Goal: Feedback & Contribution: Submit feedback/report problem

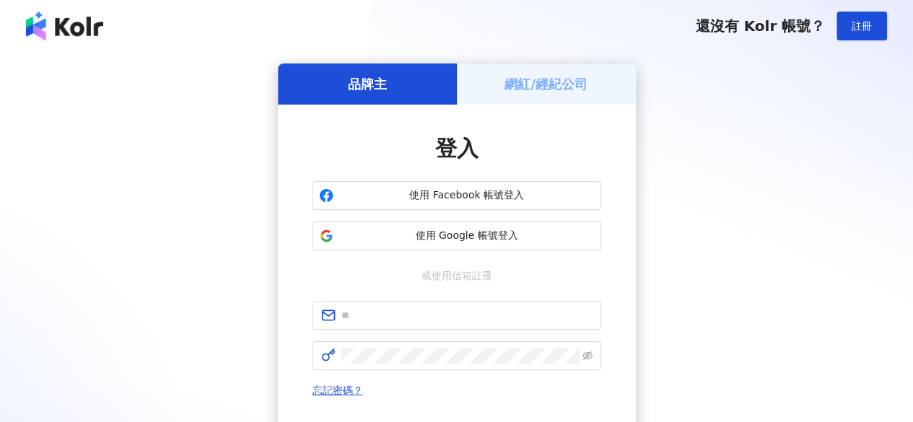
click at [546, 92] on h5 "網紅/經紀公司" at bounding box center [545, 84] width 83 height 18
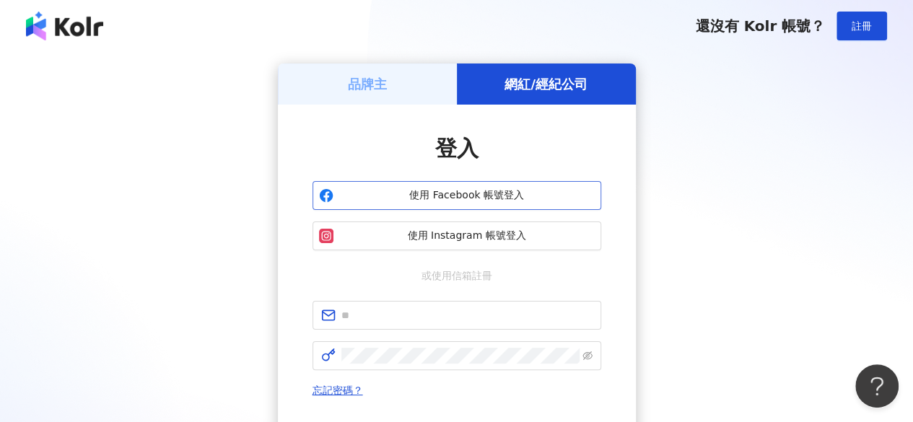
click at [537, 200] on span "使用 Facebook 帳號登入" at bounding box center [466, 195] width 255 height 14
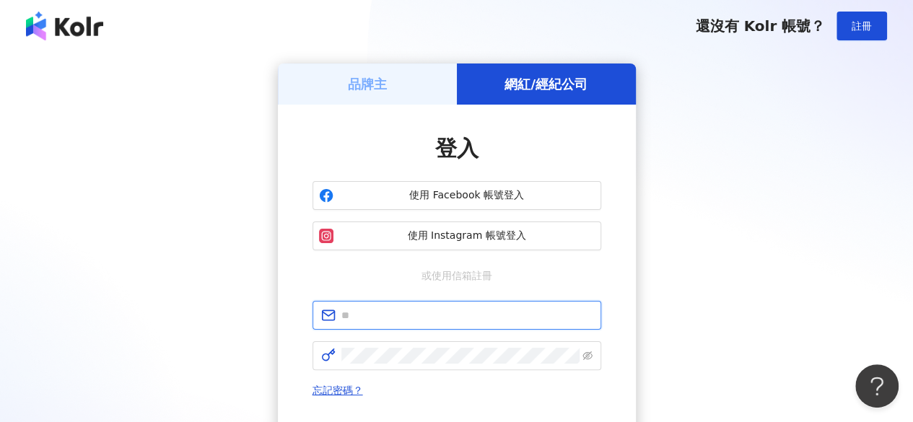
click at [473, 311] on input "text" at bounding box center [466, 315] width 251 height 16
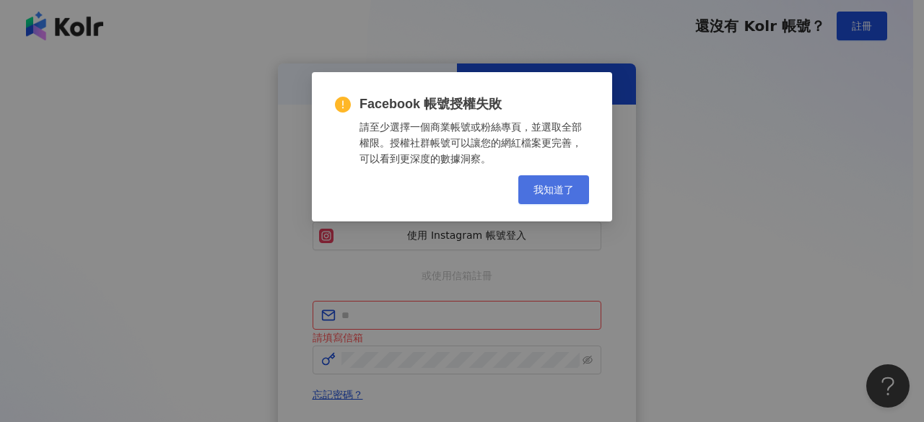
click at [562, 193] on span "我知道了" at bounding box center [553, 190] width 40 height 12
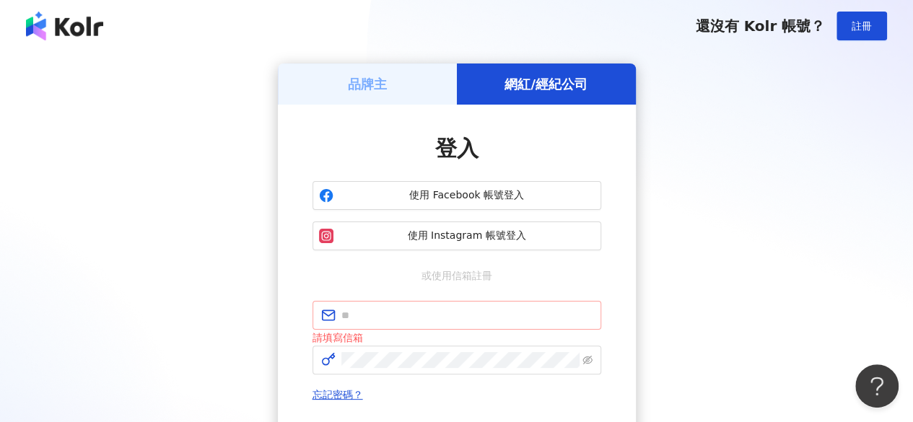
click at [485, 324] on span at bounding box center [457, 315] width 289 height 29
click at [481, 314] on input "text" at bounding box center [466, 315] width 251 height 16
type input "**********"
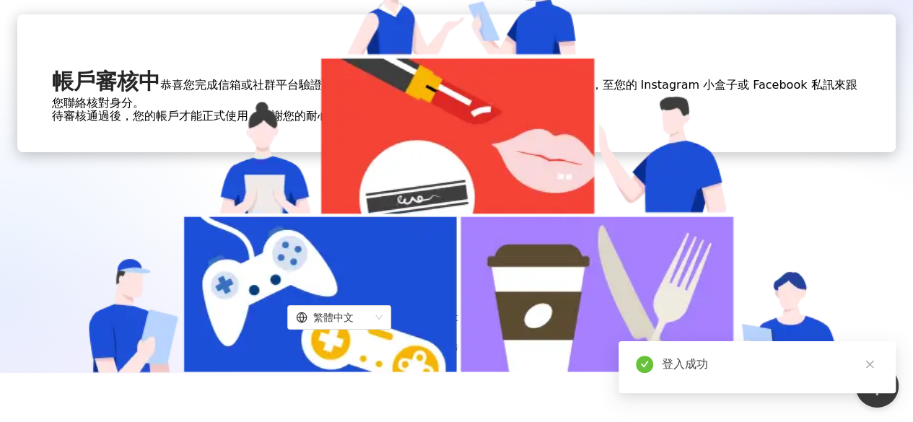
scroll to position [72, 0]
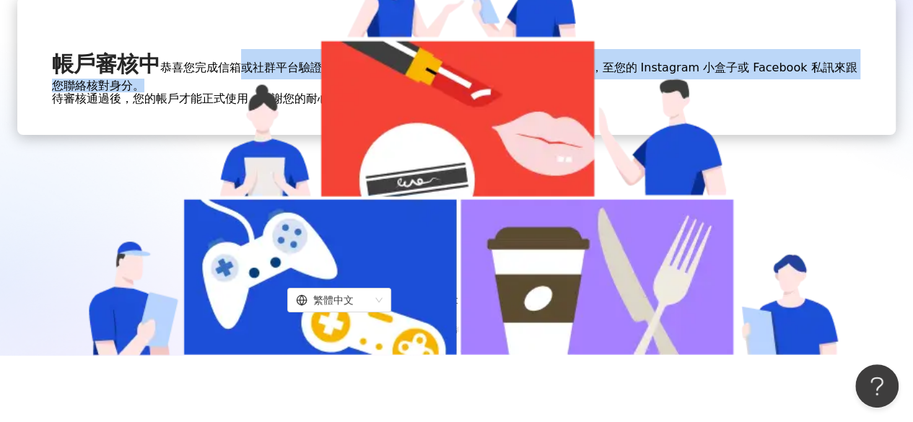
drag, startPoint x: 394, startPoint y: 255, endPoint x: 554, endPoint y: 277, distance: 161.8
click at [554, 105] on span "恭喜您完成信箱或社群平台驗證，為了保障您的權益，將會有專員在 3-5 個工作天內，至您的 Instagram 小盒子或 Facebook 私訊來跟您聯絡核對身…" at bounding box center [454, 83] width 805 height 45
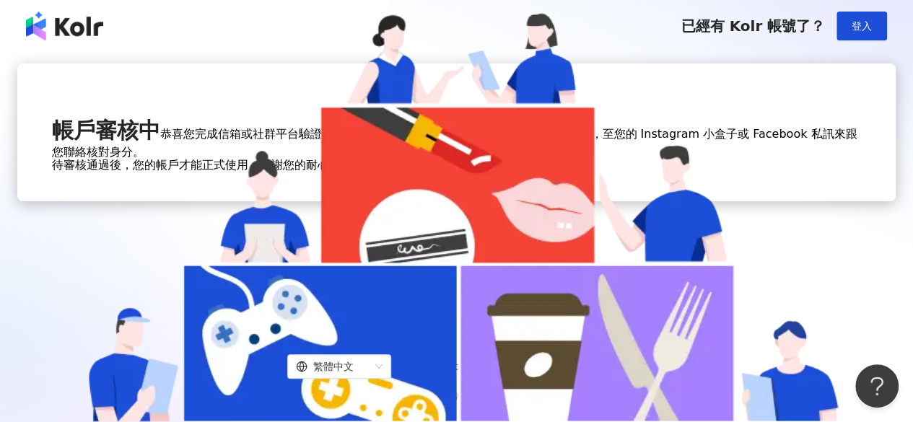
click at [557, 172] on span "恭喜您完成信箱或社群平台驗證，為了保障您的權益，將會有專員在 3-5 個工作天內，至您的 Instagram 小盒子或 Facebook 私訊來跟您聯絡核對身…" at bounding box center [454, 149] width 805 height 45
drag, startPoint x: 498, startPoint y: 334, endPoint x: 579, endPoint y: 334, distance: 80.8
click at [579, 172] on span "恭喜您完成信箱或社群平台驗證，為了保障您的權益，將會有專員在 3-5 個工作天內，至您的 Instagram 小盒子或 Facebook 私訊來跟您聯絡核對身…" at bounding box center [454, 149] width 805 height 45
click at [538, 172] on span "恭喜您完成信箱或社群平台驗證，為了保障您的權益，將會有專員在 3-5 個工作天內，至您的 Instagram 小盒子或 Facebook 私訊來跟您聯絡核對身…" at bounding box center [454, 149] width 805 height 45
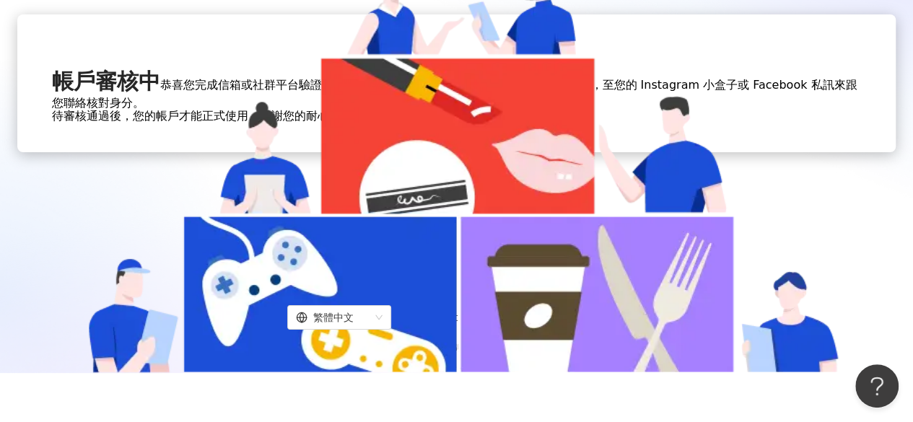
scroll to position [72, 0]
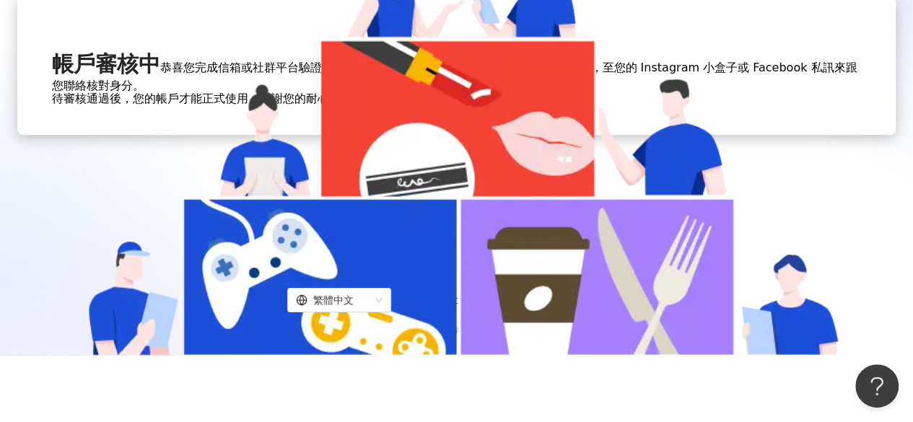
click at [459, 135] on div "帳戶審核中 恭喜您完成信箱或社群平台驗證，為了保障您的權益，將會有專員在 3-5 個工作天內，至您的 Instagram 小盒子或 Facebook 私訊來跟…" at bounding box center [456, 66] width 878 height 138
click at [410, 105] on link "返回首頁" at bounding box center [387, 99] width 46 height 14
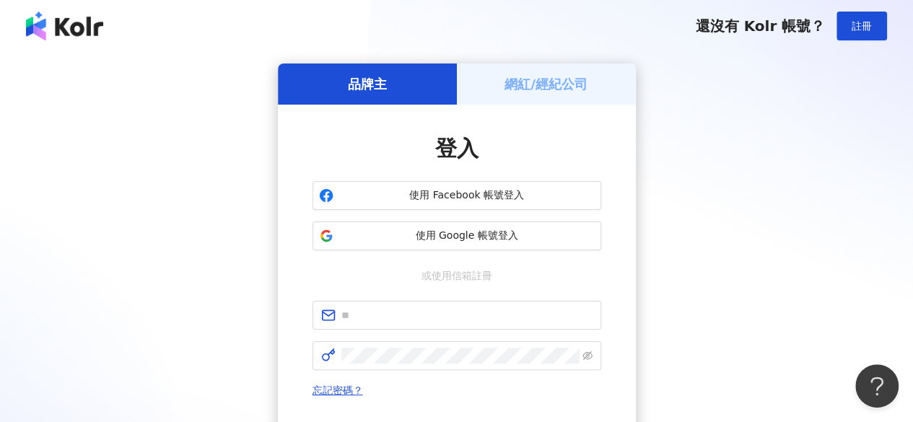
click at [572, 93] on h5 "網紅/經紀公司" at bounding box center [545, 84] width 83 height 18
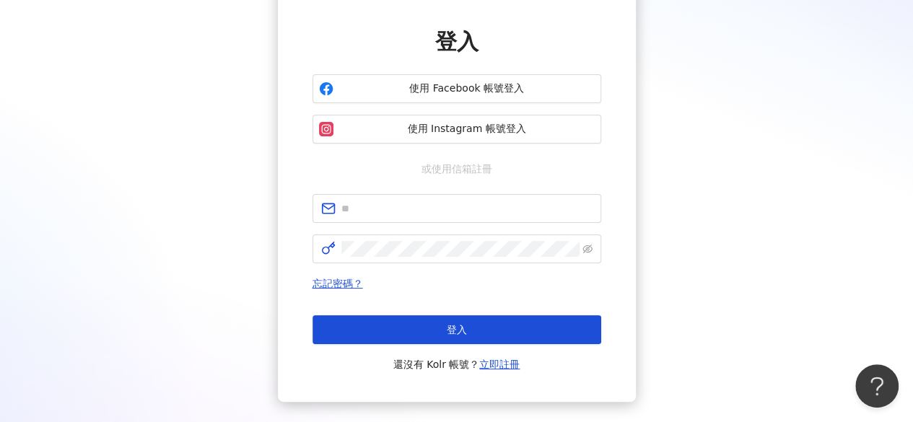
scroll to position [193, 0]
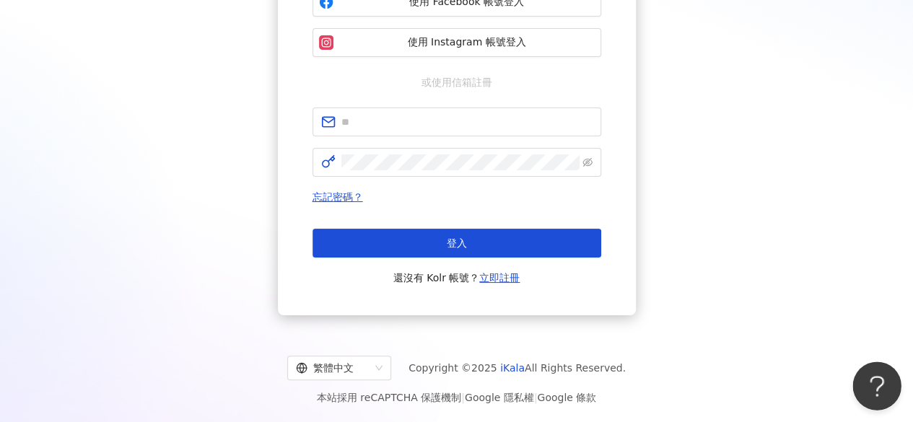
click at [879, 382] on button "Open Beacon popover" at bounding box center [873, 383] width 43 height 43
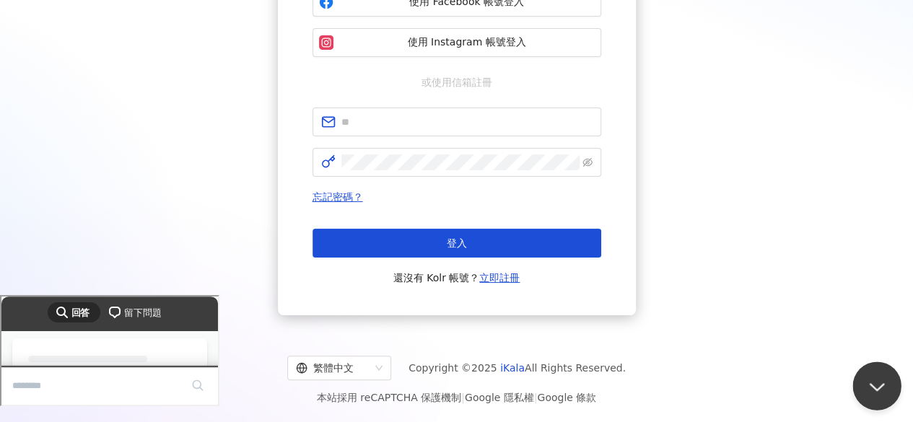
scroll to position [0, 0]
click at [150, 313] on span "留下問題" at bounding box center [141, 312] width 37 height 14
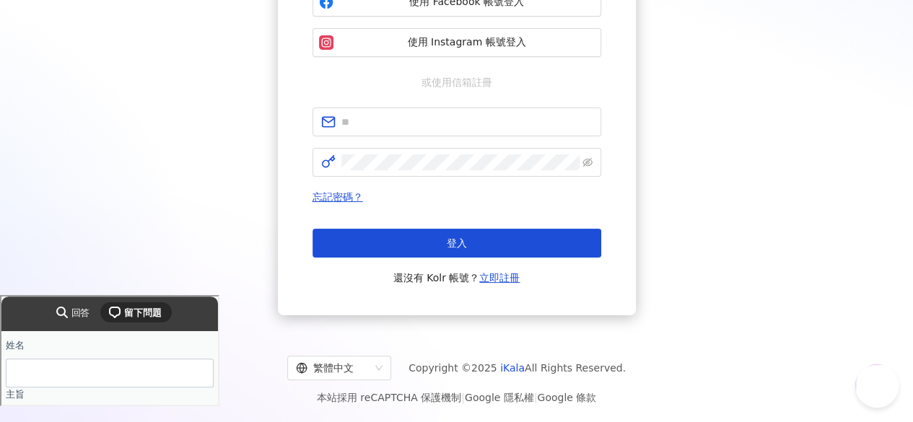
scroll to position [97, 0]
type input "*"
type input "***"
click at [160, 336] on input "主旨" at bounding box center [108, 323] width 185 height 26
type input "**********"
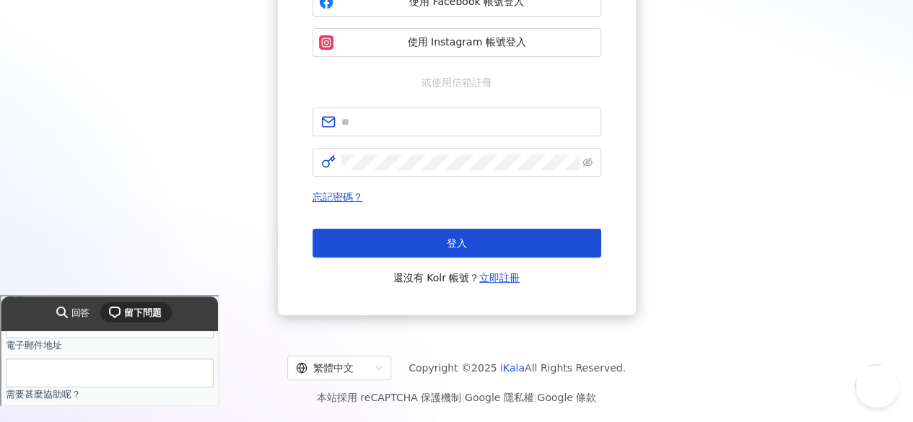
click at [161, 385] on input "電子郵件地址" at bounding box center [108, 372] width 185 height 26
type input "**********"
click at [79, 421] on textarea "需要甚麼協助呢？" at bounding box center [70, 421] width 109 height 31
type textarea "*"
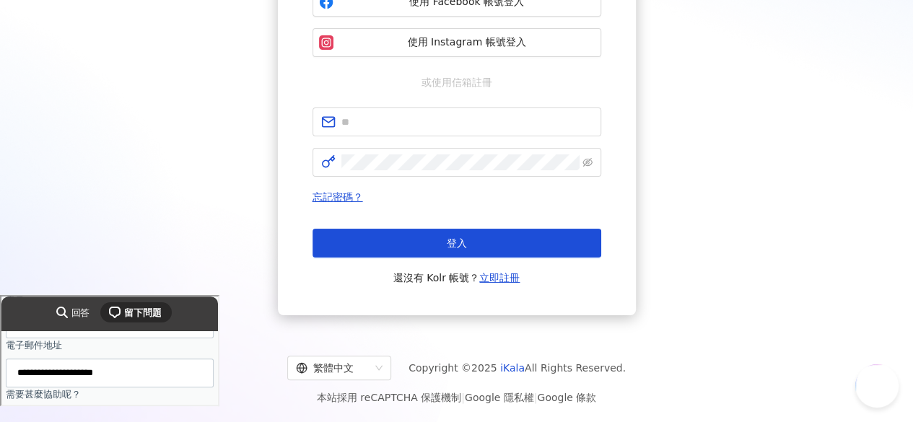
paste textarea "**********"
type textarea "**********"
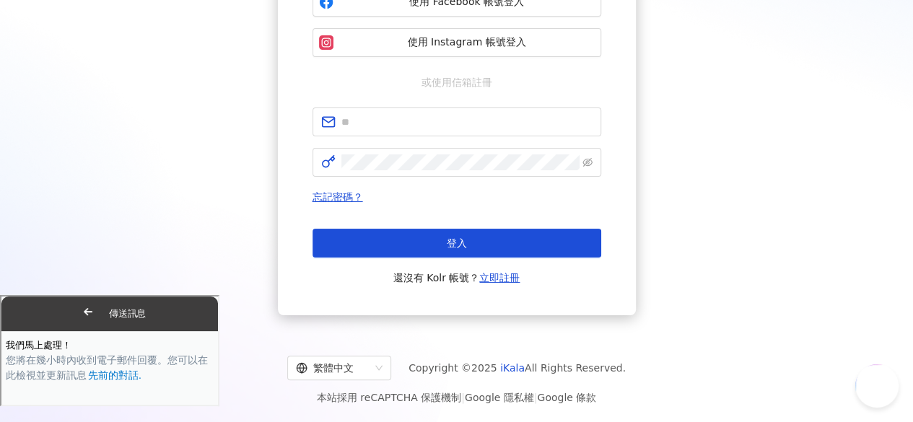
scroll to position [0, 0]
